Goal: Task Accomplishment & Management: Manage account settings

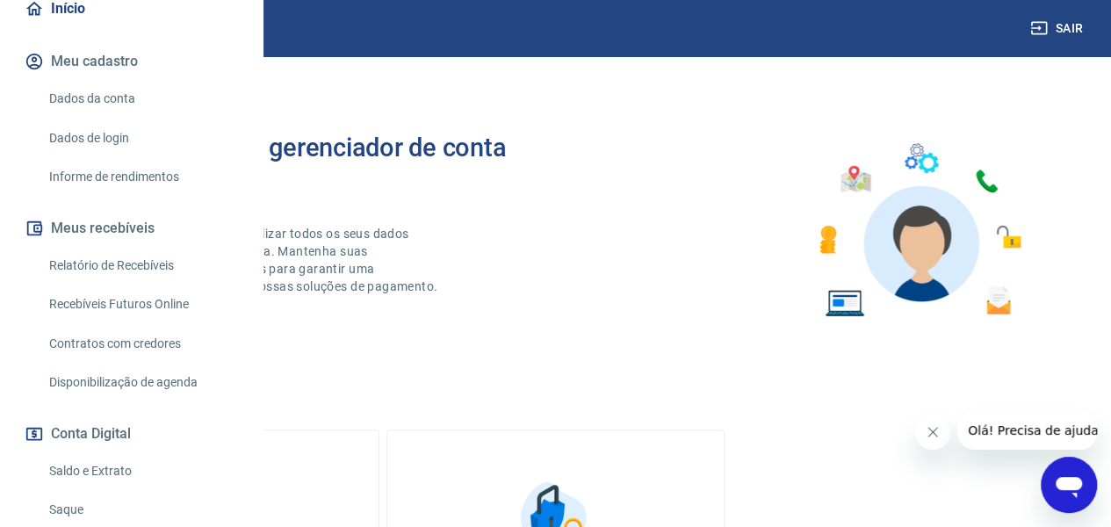
scroll to position [176, 0]
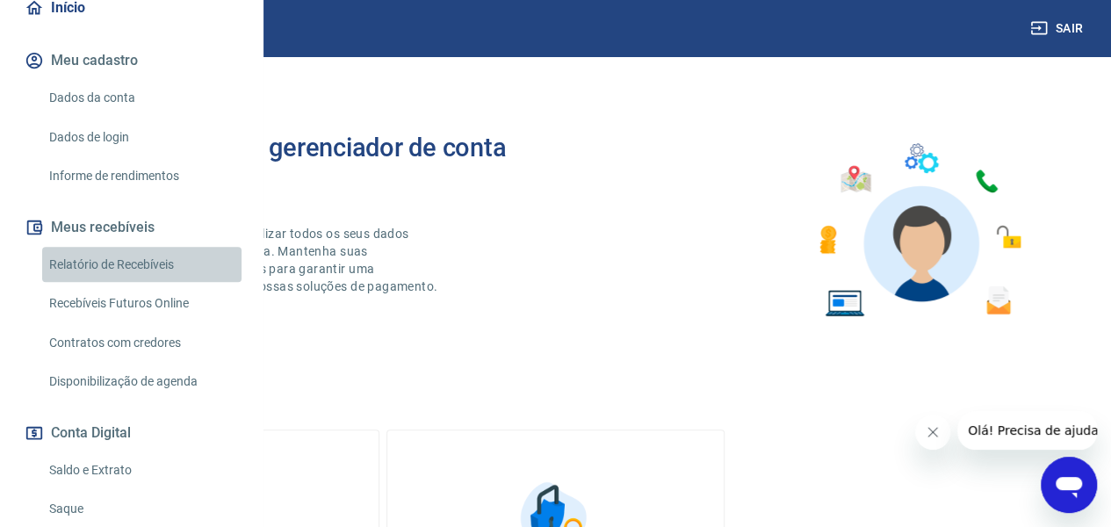
click at [148, 283] on link "Relatório de Recebíveis" at bounding box center [141, 265] width 199 height 36
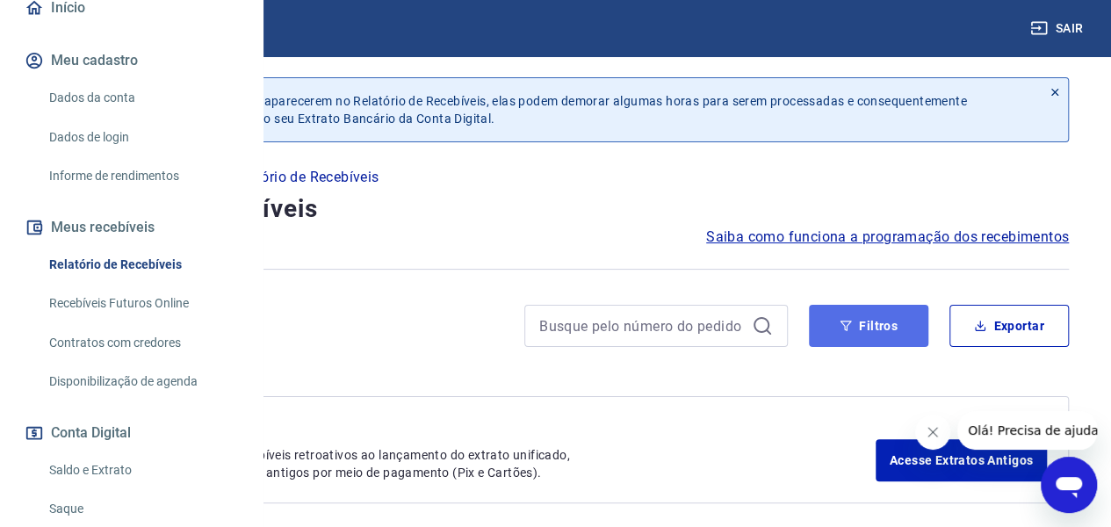
click at [859, 318] on button "Filtros" at bounding box center [868, 326] width 119 height 42
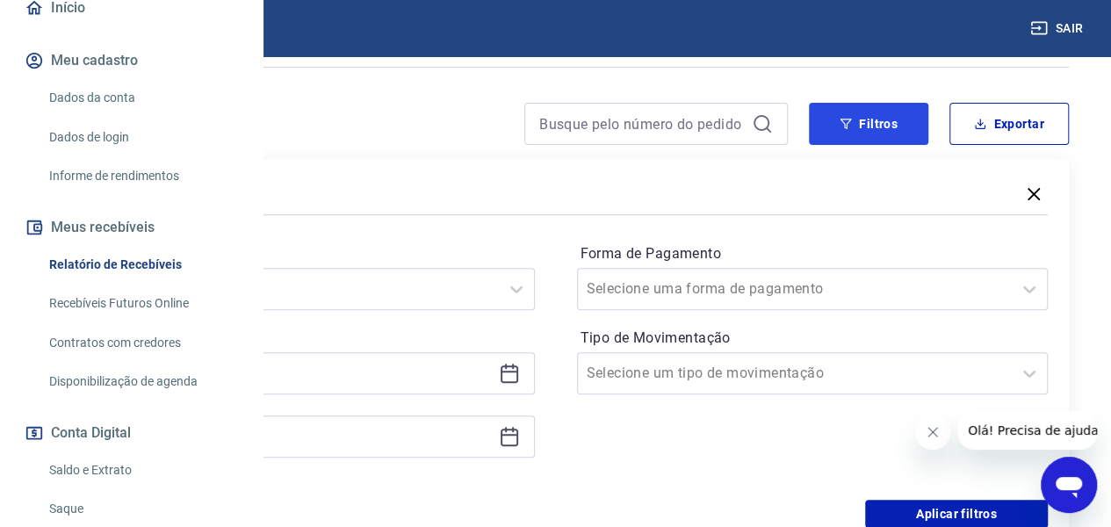
scroll to position [234, 0]
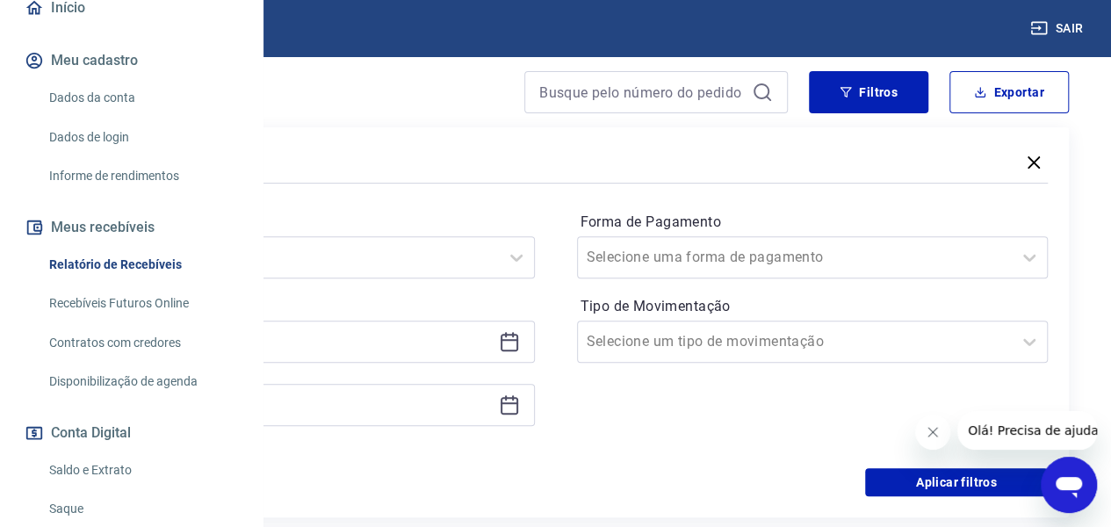
click at [520, 337] on icon at bounding box center [509, 341] width 21 height 21
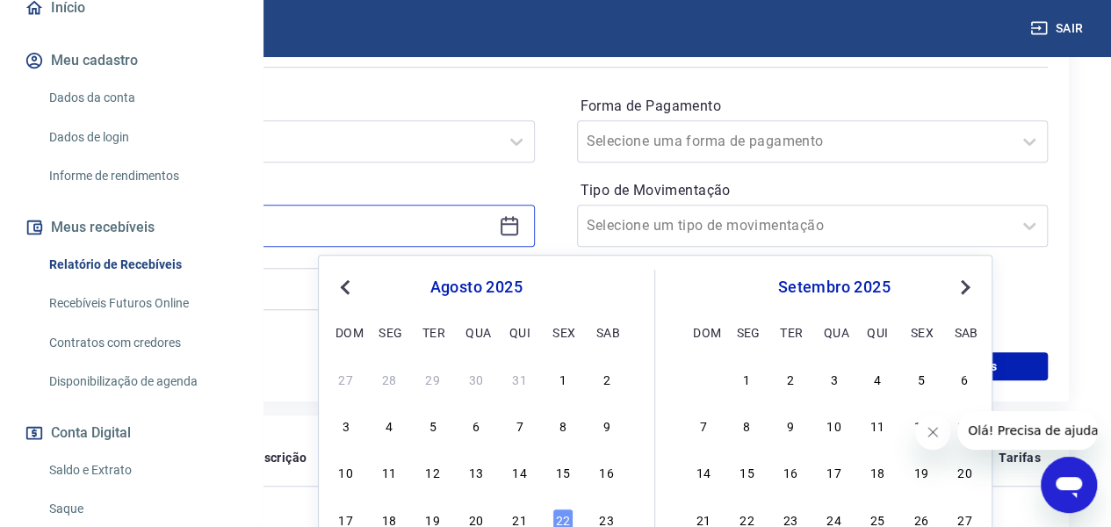
scroll to position [351, 0]
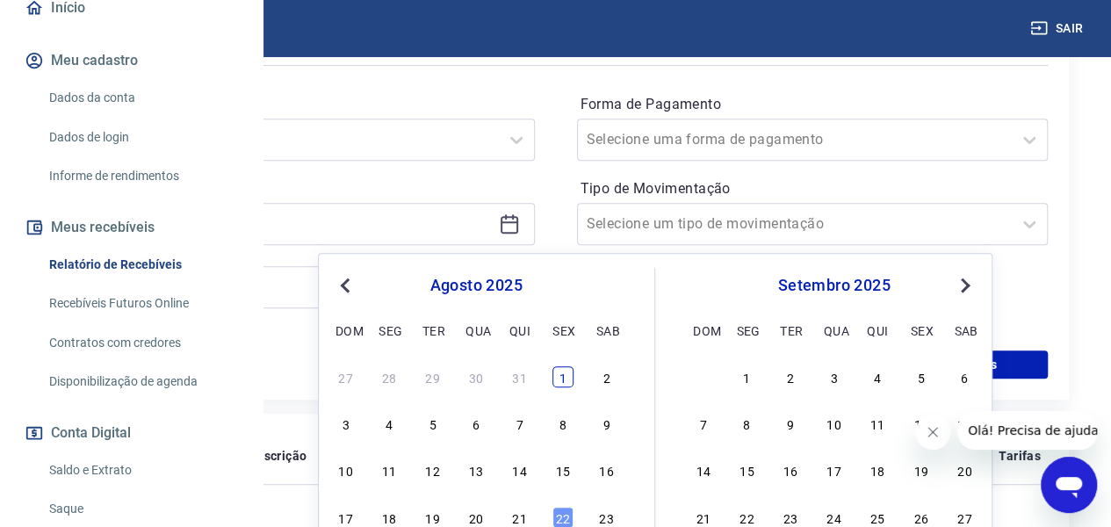
click at [564, 370] on div "1" at bounding box center [563, 376] width 21 height 21
type input "[DATE]"
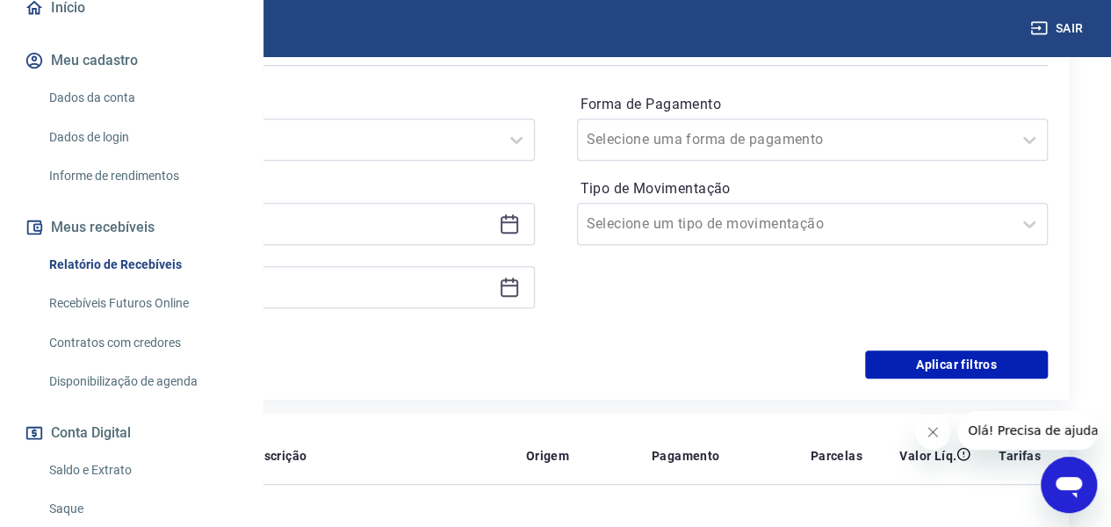
click at [520, 286] on icon at bounding box center [509, 287] width 21 height 21
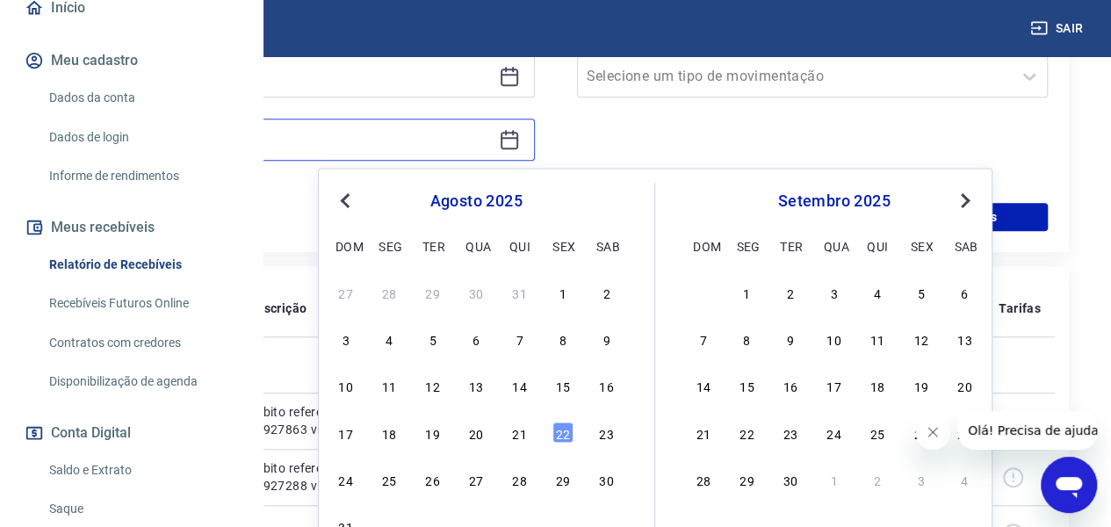
scroll to position [527, 0]
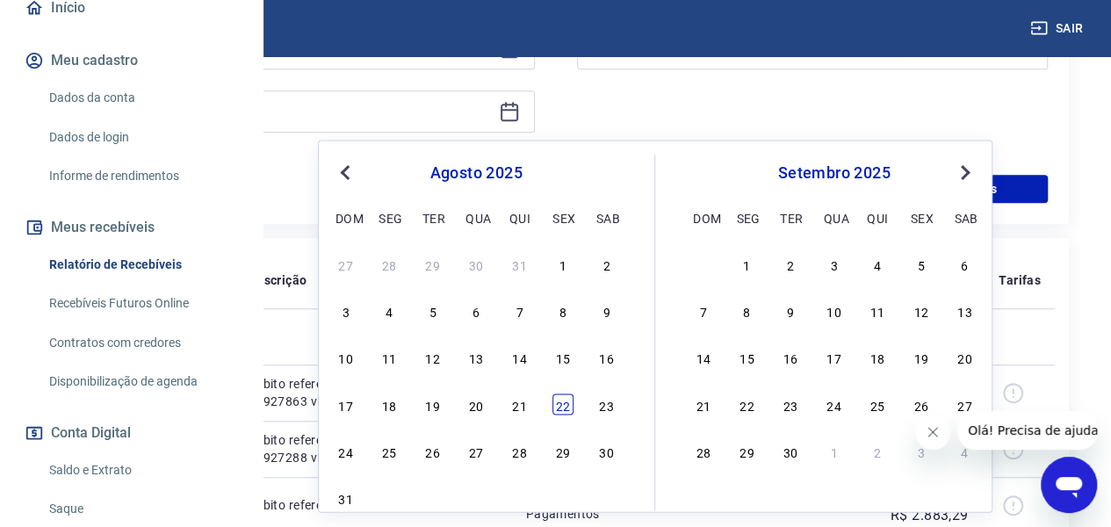
click at [563, 407] on div "22" at bounding box center [563, 404] width 21 height 21
type input "[DATE]"
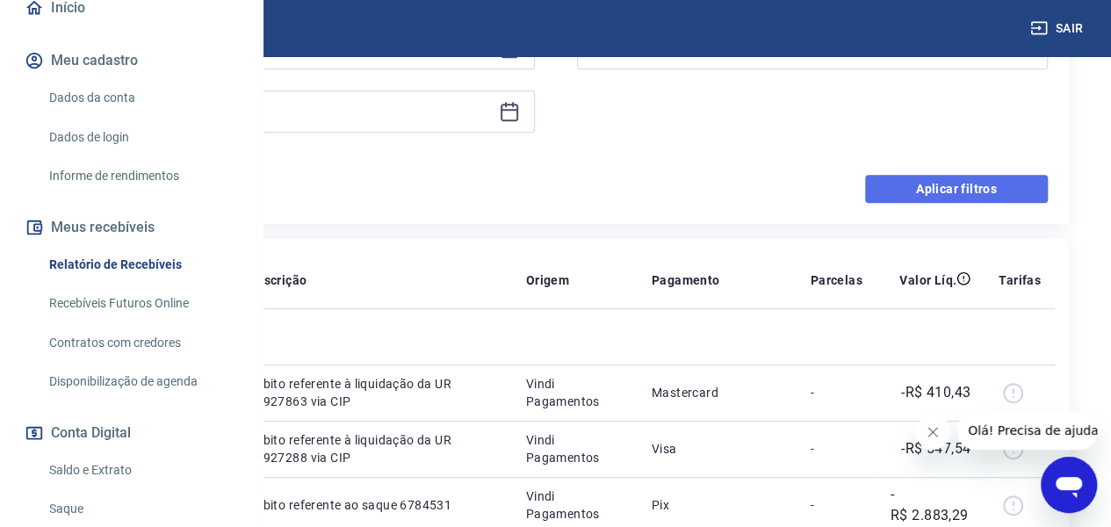
click at [1003, 194] on button "Aplicar filtros" at bounding box center [956, 189] width 183 height 28
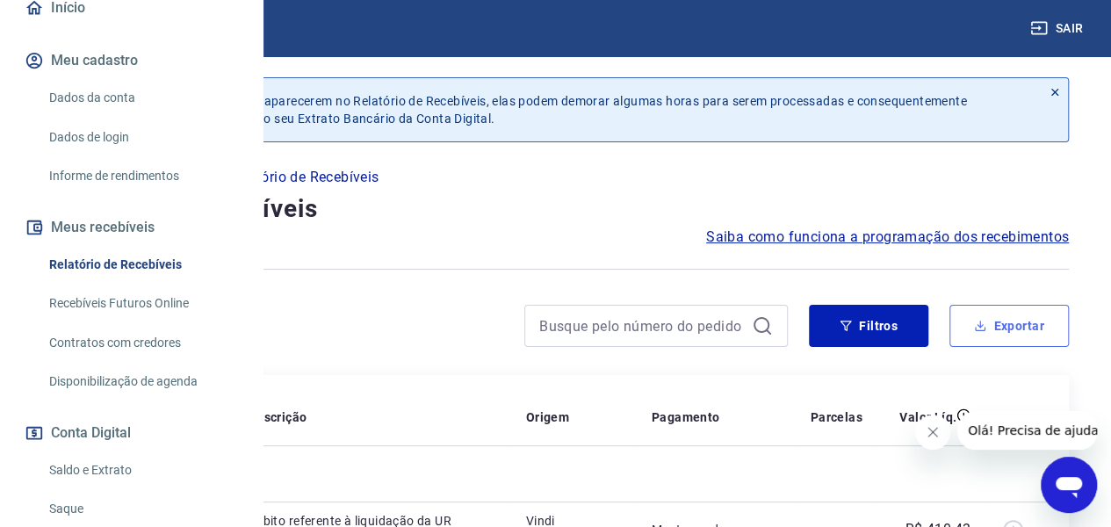
click at [1017, 321] on button "Exportar" at bounding box center [1009, 326] width 119 height 42
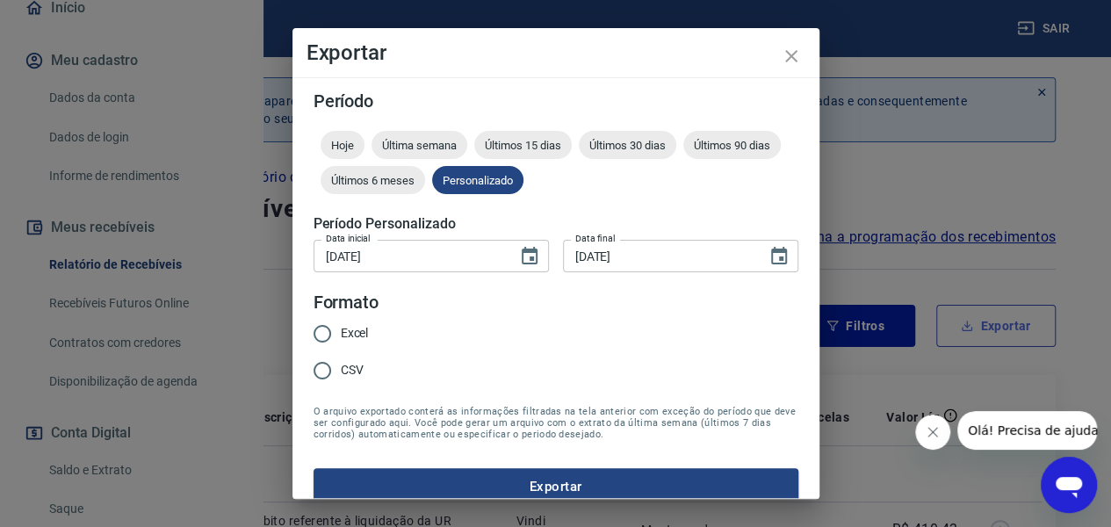
type input "[DATE]"
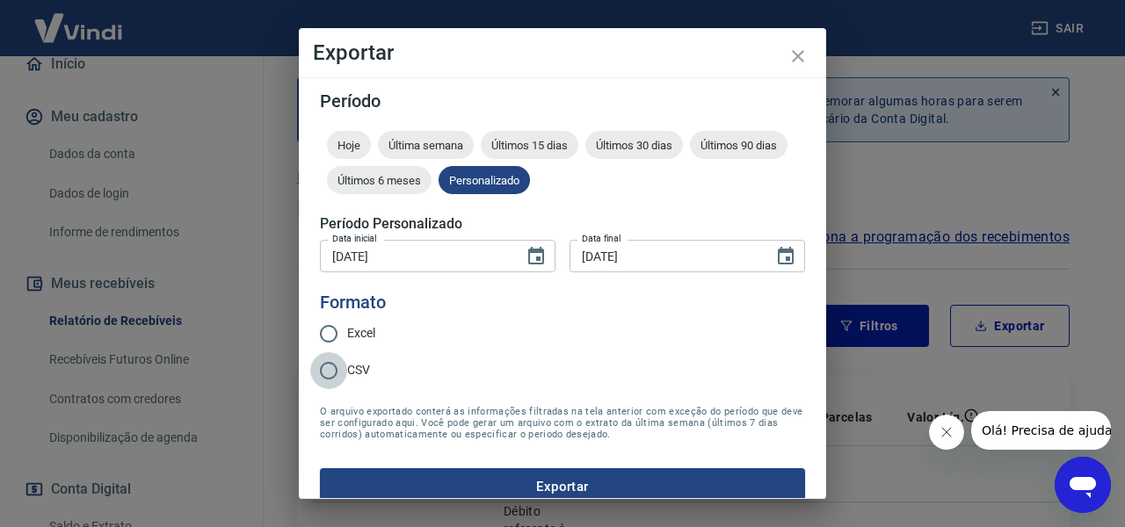
click at [346, 366] on input "CSV" at bounding box center [328, 370] width 37 height 37
radio input "true"
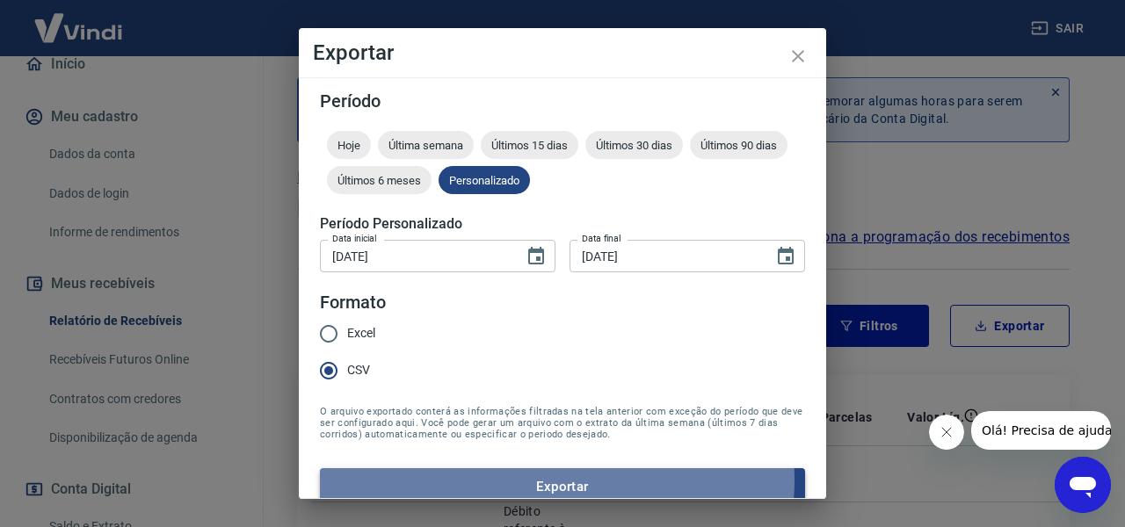
click at [555, 481] on button "Exportar" at bounding box center [562, 486] width 485 height 37
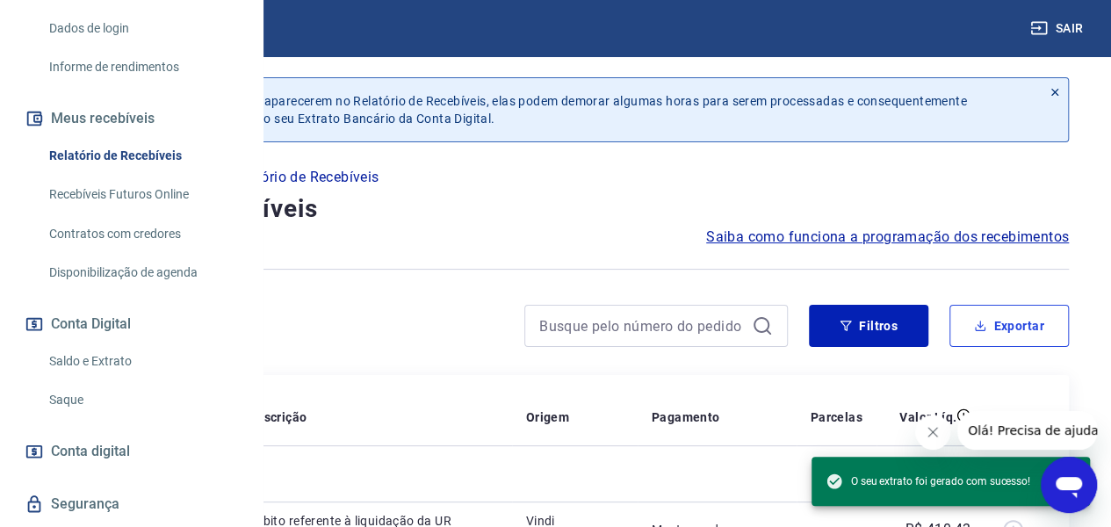
scroll to position [408, 0]
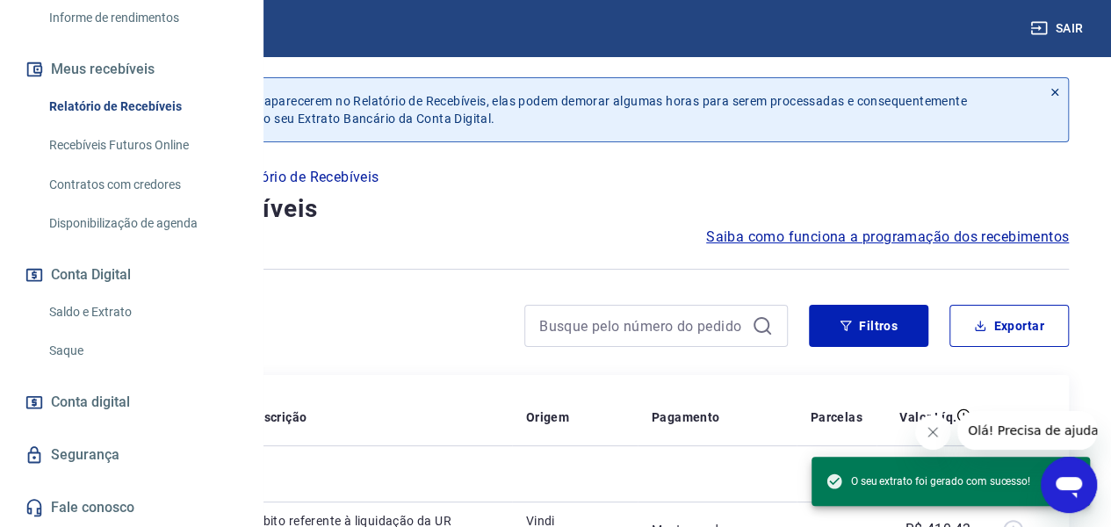
click at [108, 314] on link "Saldo e Extrato" at bounding box center [141, 312] width 199 height 36
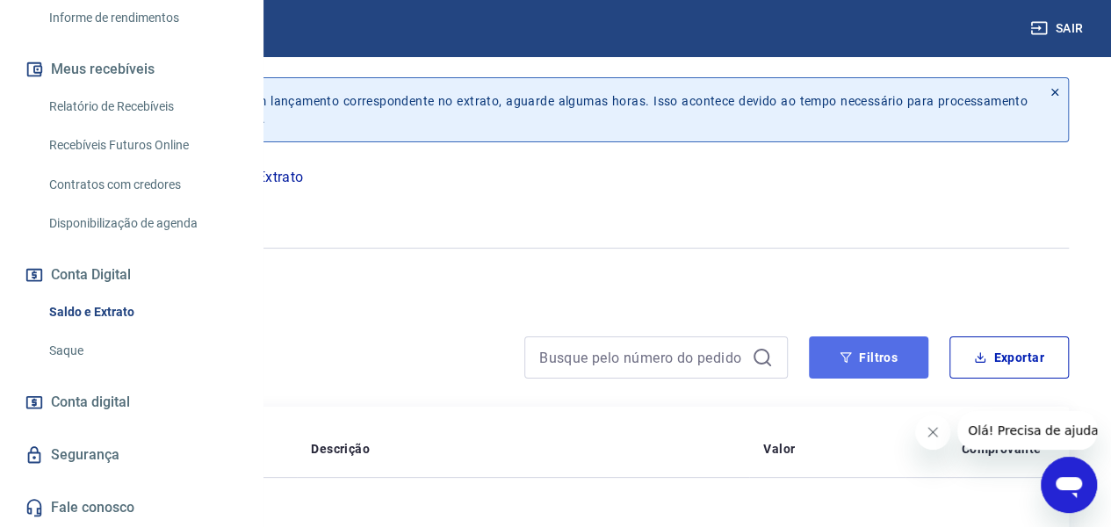
click at [850, 347] on button "Filtros" at bounding box center [868, 357] width 119 height 42
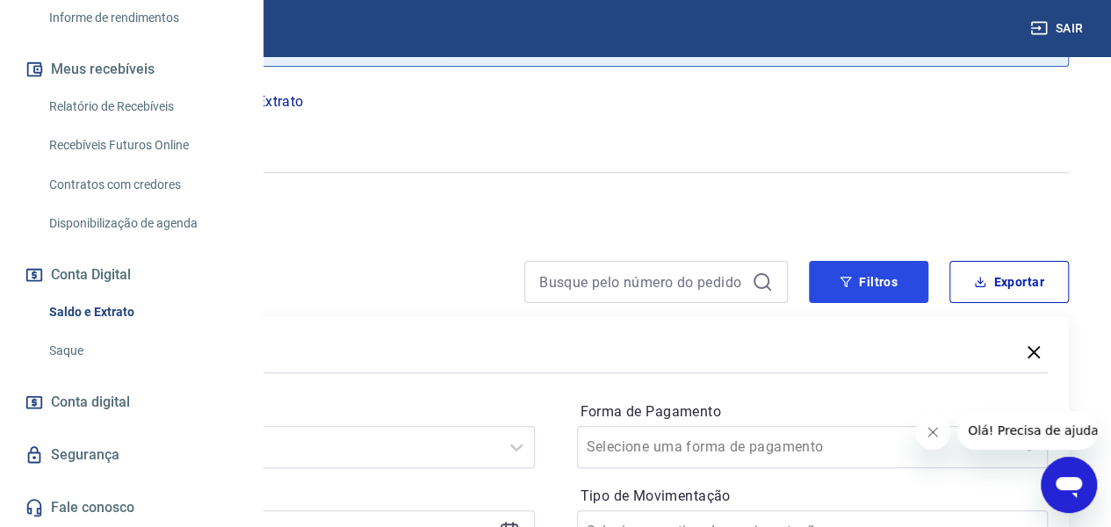
scroll to position [234, 0]
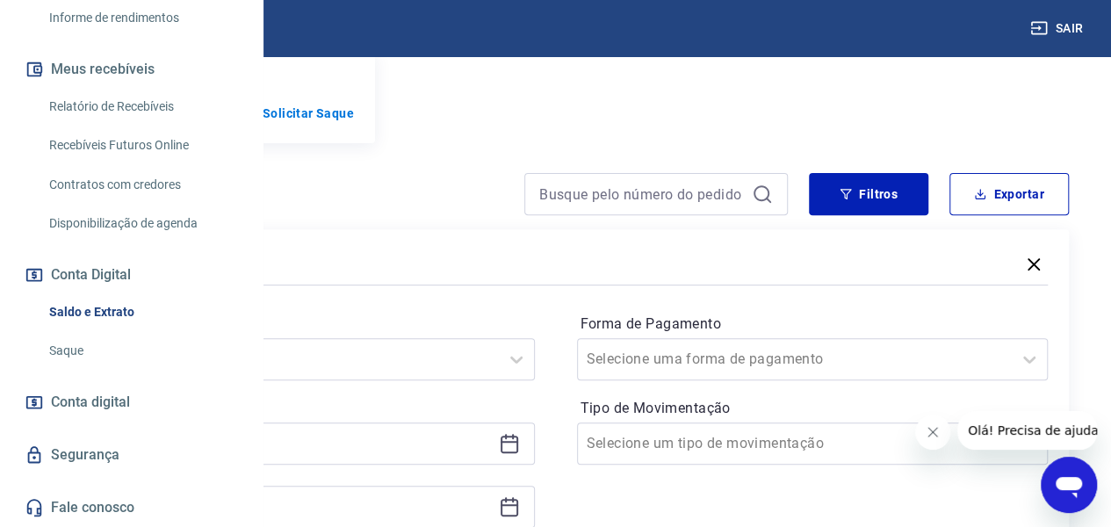
click at [520, 454] on icon at bounding box center [509, 443] width 21 height 21
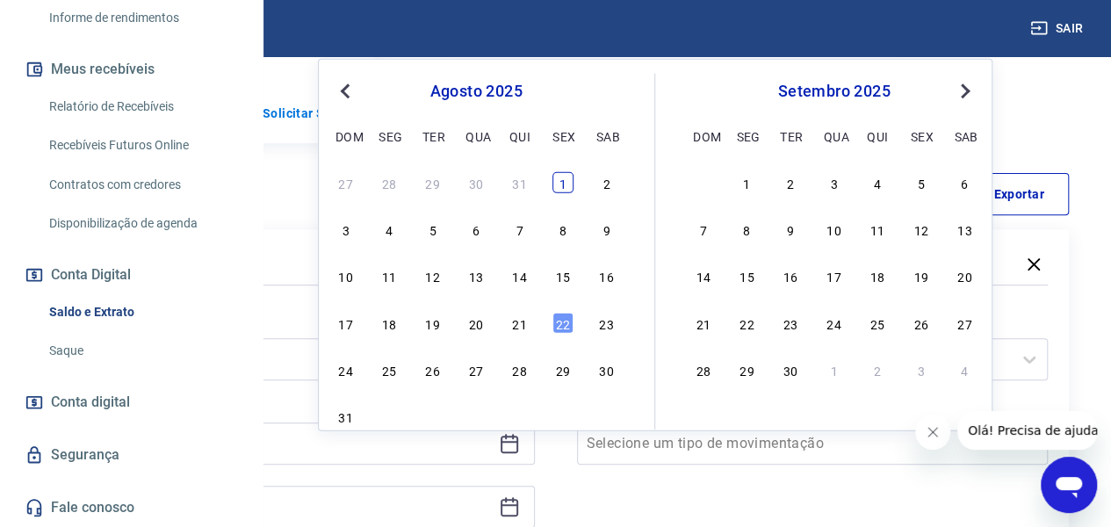
click at [566, 188] on div "1" at bounding box center [563, 182] width 21 height 21
type input "[DATE]"
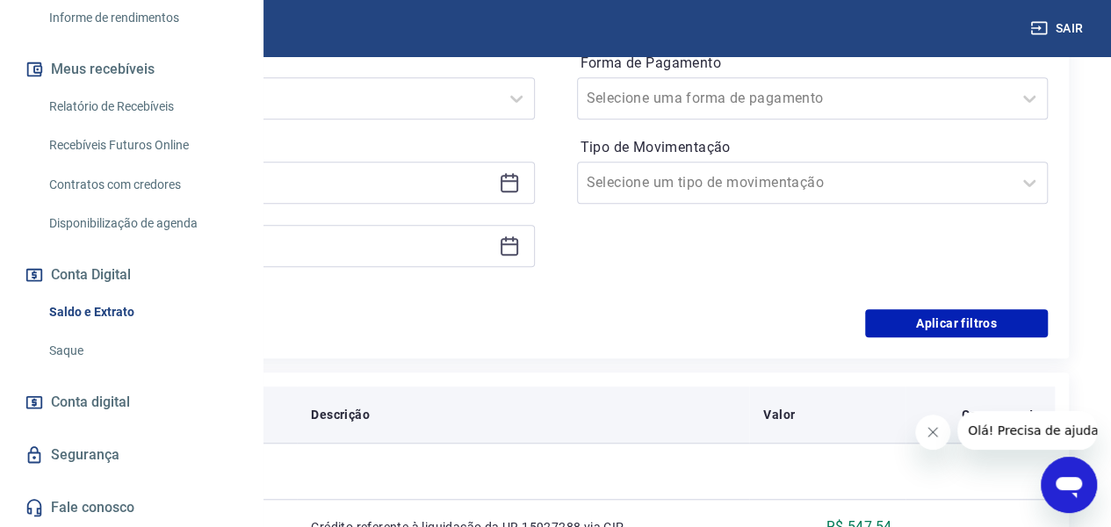
scroll to position [527, 0]
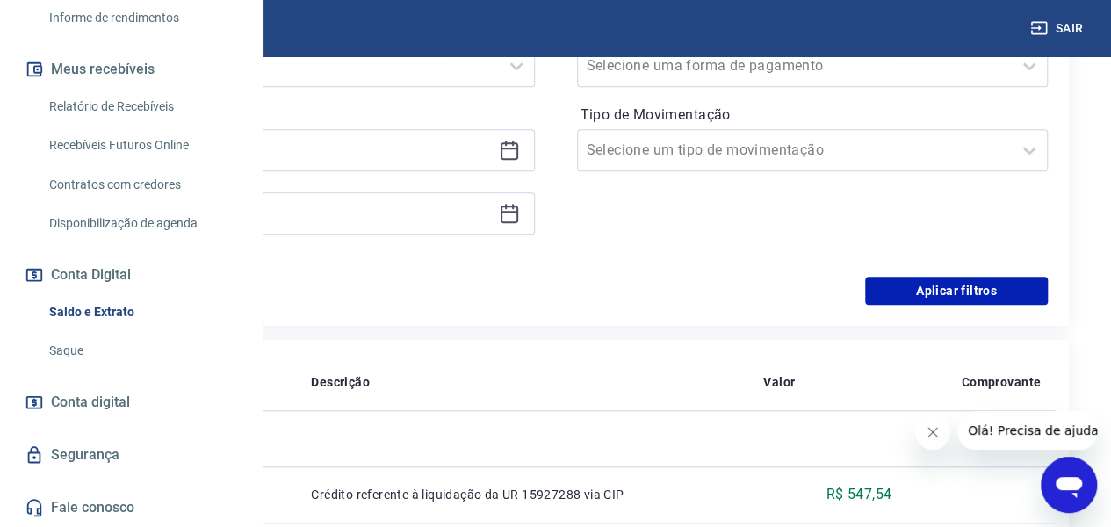
click at [518, 223] on icon at bounding box center [510, 215] width 18 height 18
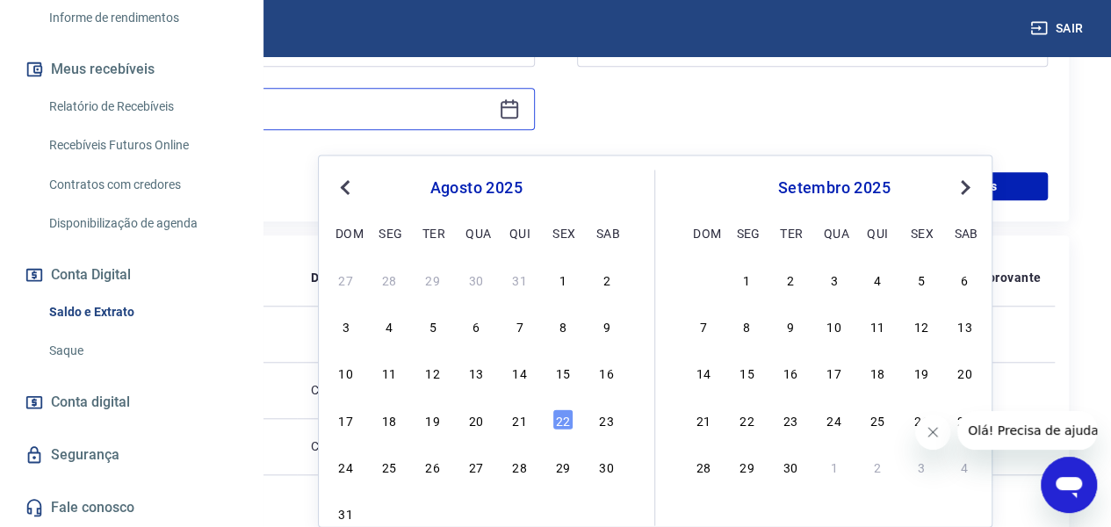
scroll to position [644, 0]
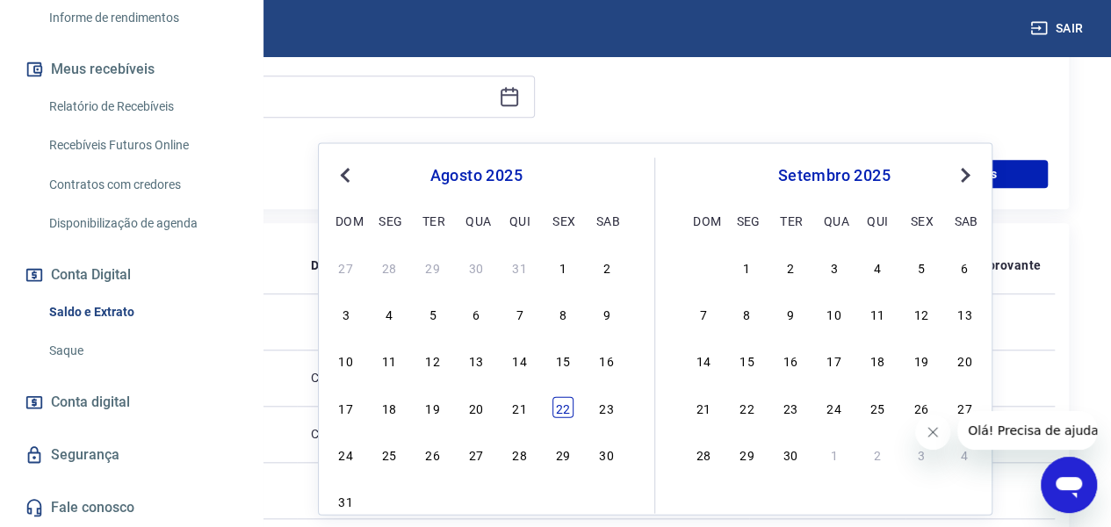
click at [561, 411] on div "22" at bounding box center [563, 406] width 21 height 21
type input "[DATE]"
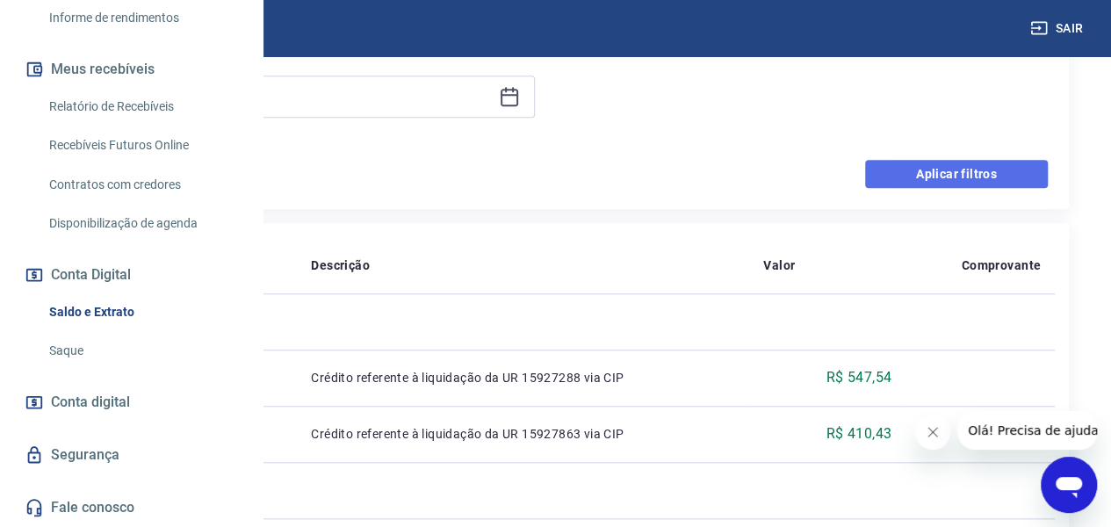
click at [913, 188] on button "Aplicar filtros" at bounding box center [956, 174] width 183 height 28
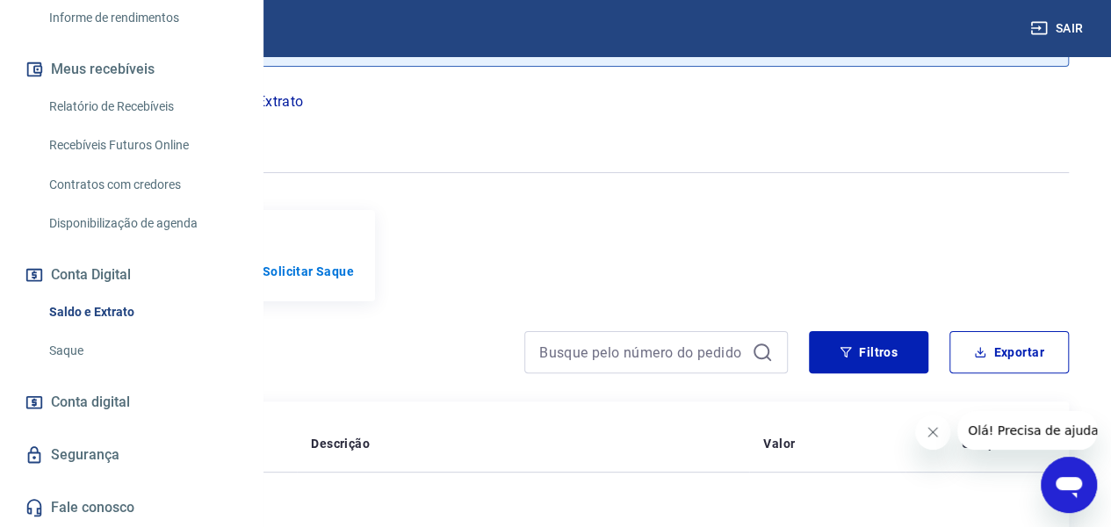
scroll to position [176, 0]
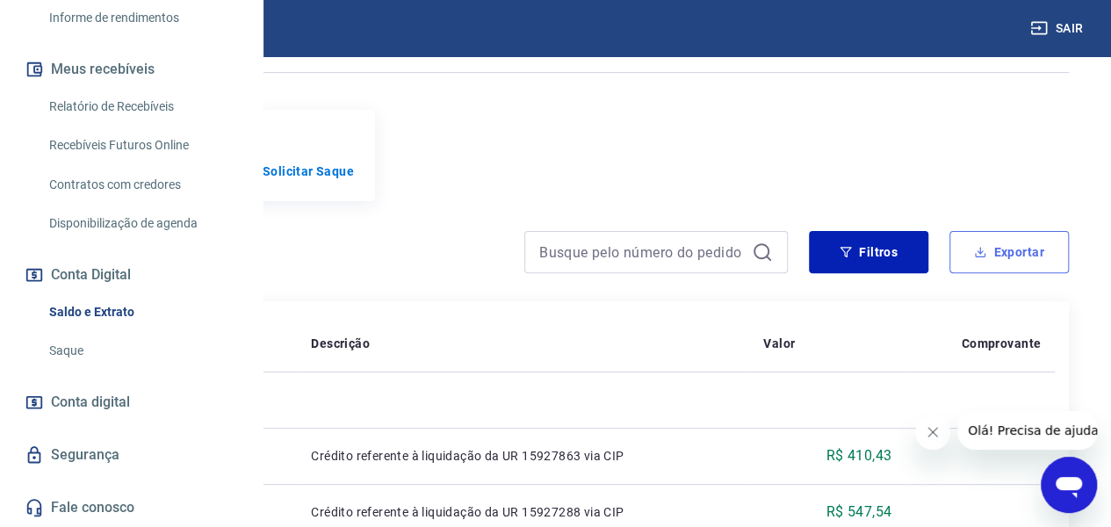
click at [981, 254] on icon "button" at bounding box center [981, 250] width 1 height 7
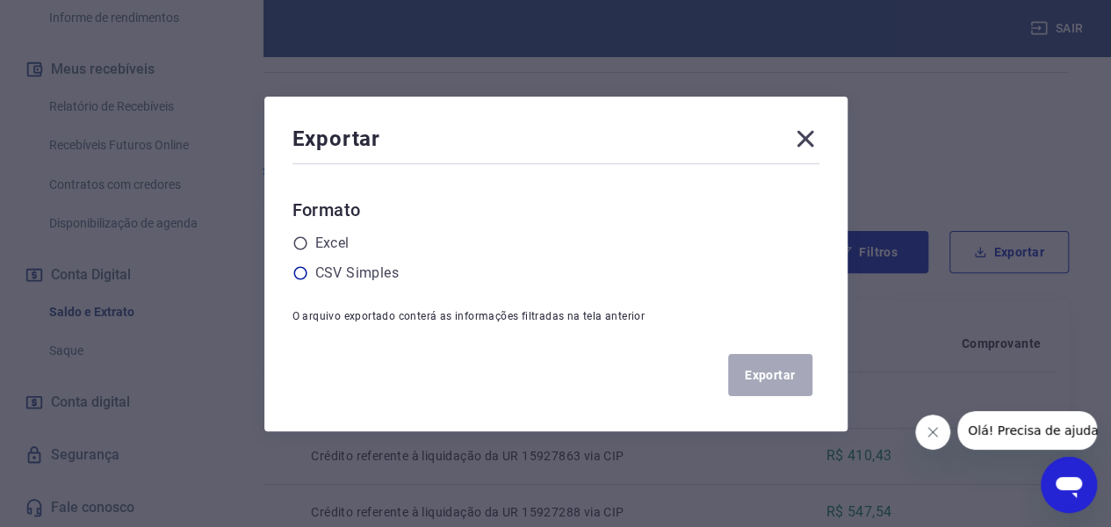
click at [332, 273] on label "CSV Simples" at bounding box center [356, 273] width 83 height 21
click at [0, 0] on input "radio" at bounding box center [0, 0] width 0 height 0
click at [763, 370] on button "Exportar" at bounding box center [770, 375] width 84 height 42
